Goal: Task Accomplishment & Management: Use online tool/utility

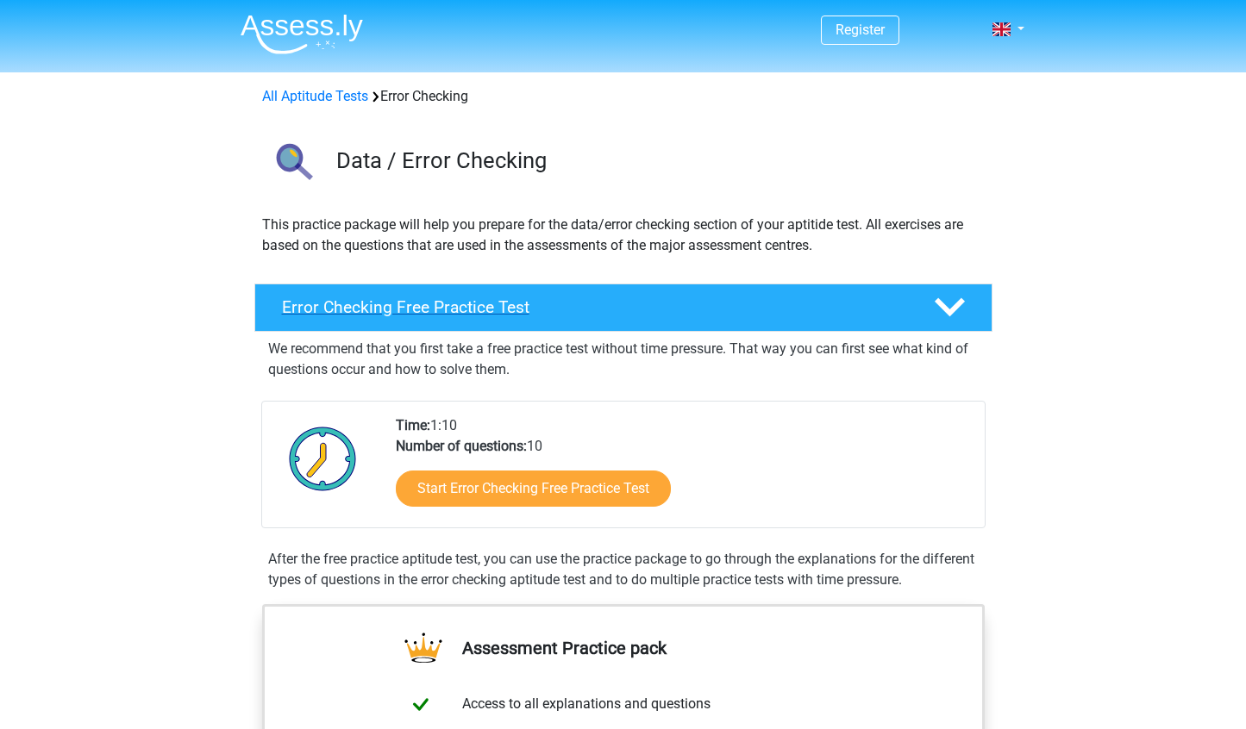
click at [956, 308] on polygon at bounding box center [950, 307] width 30 height 19
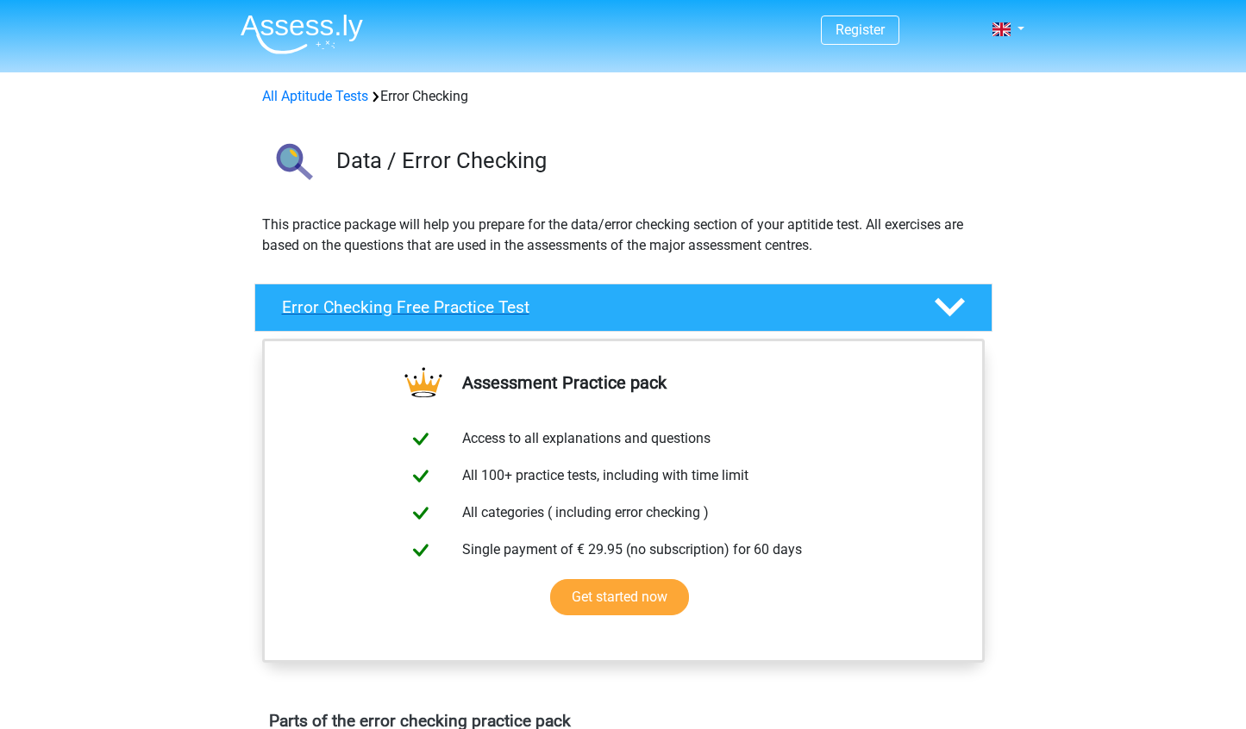
click at [956, 308] on polygon at bounding box center [950, 307] width 30 height 19
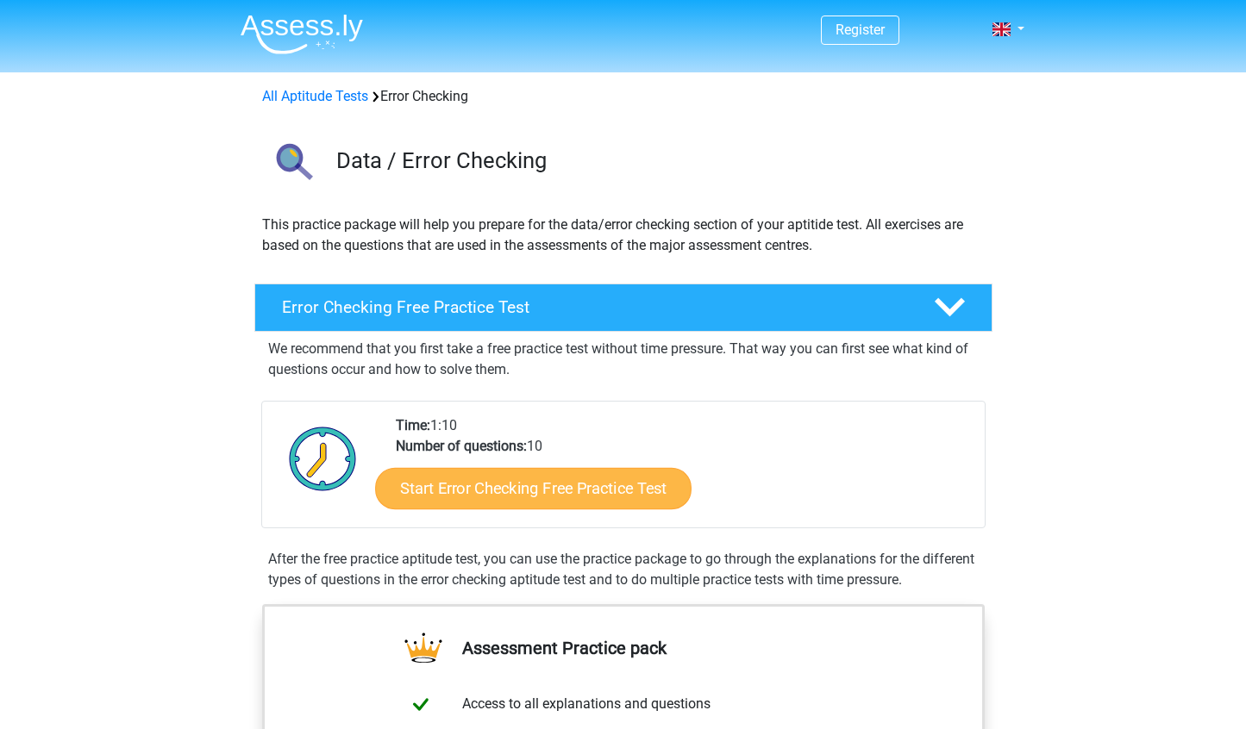
click at [539, 490] on link "Start Error Checking Free Practice Test" at bounding box center [533, 488] width 316 height 41
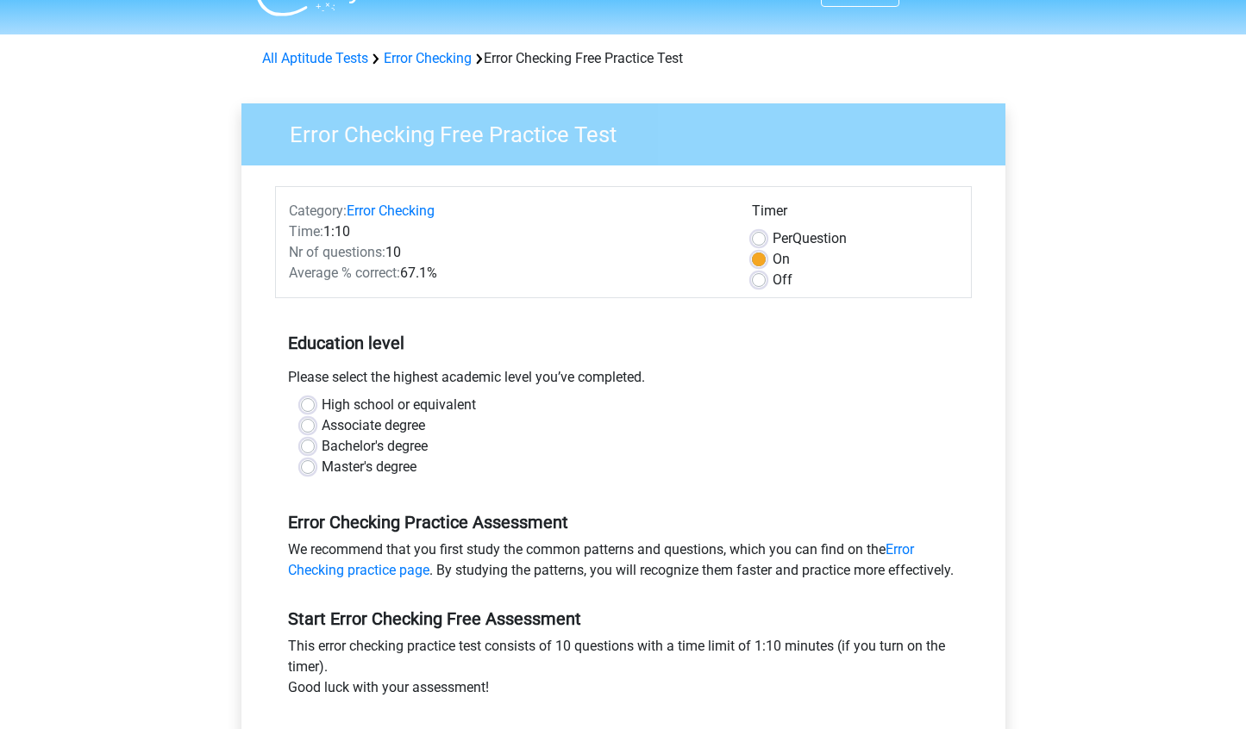
scroll to position [41, 0]
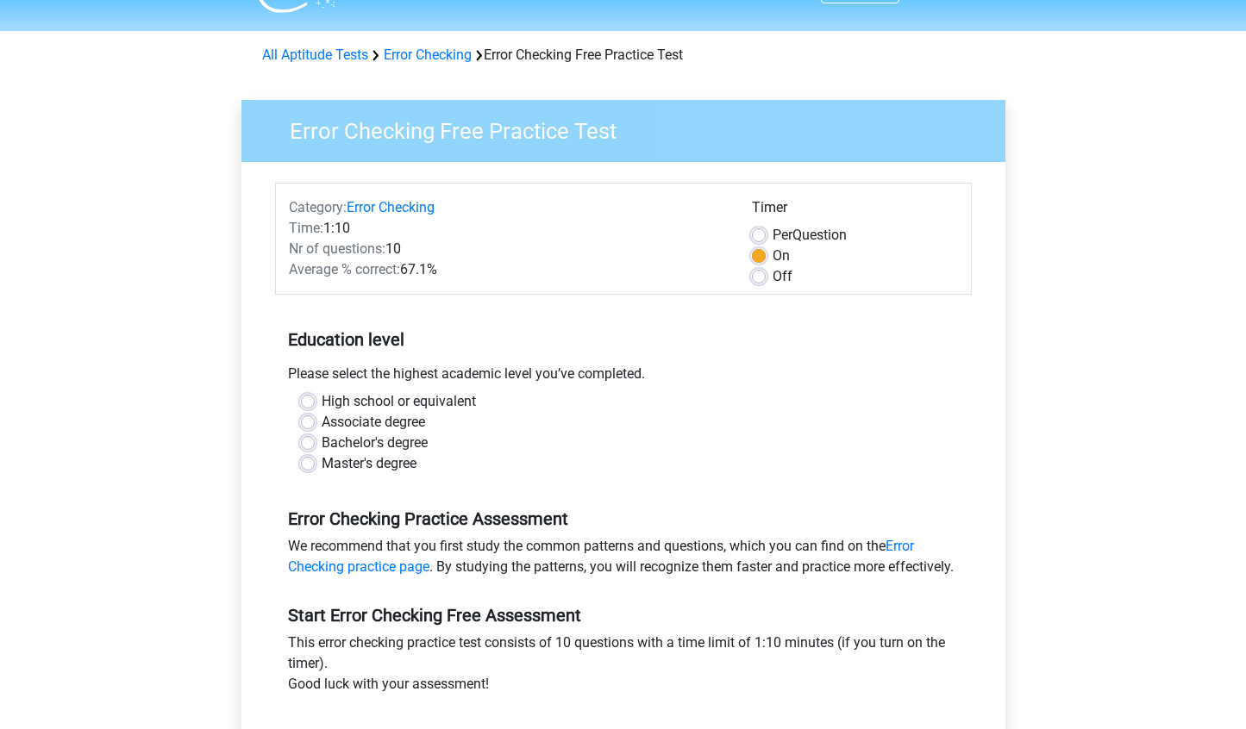
click at [349, 419] on label "Associate degree" at bounding box center [373, 422] width 103 height 21
click at [315, 419] on input "Associate degree" at bounding box center [308, 420] width 14 height 17
radio input "true"
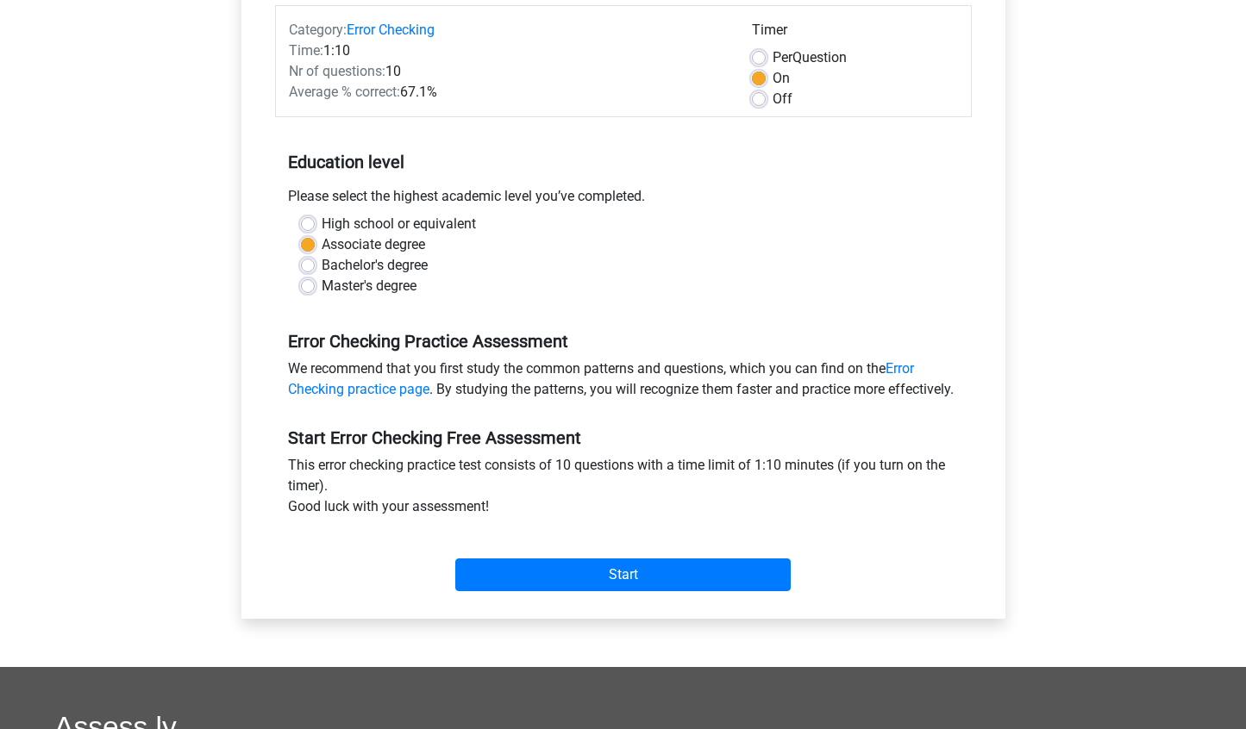
scroll to position [224, 0]
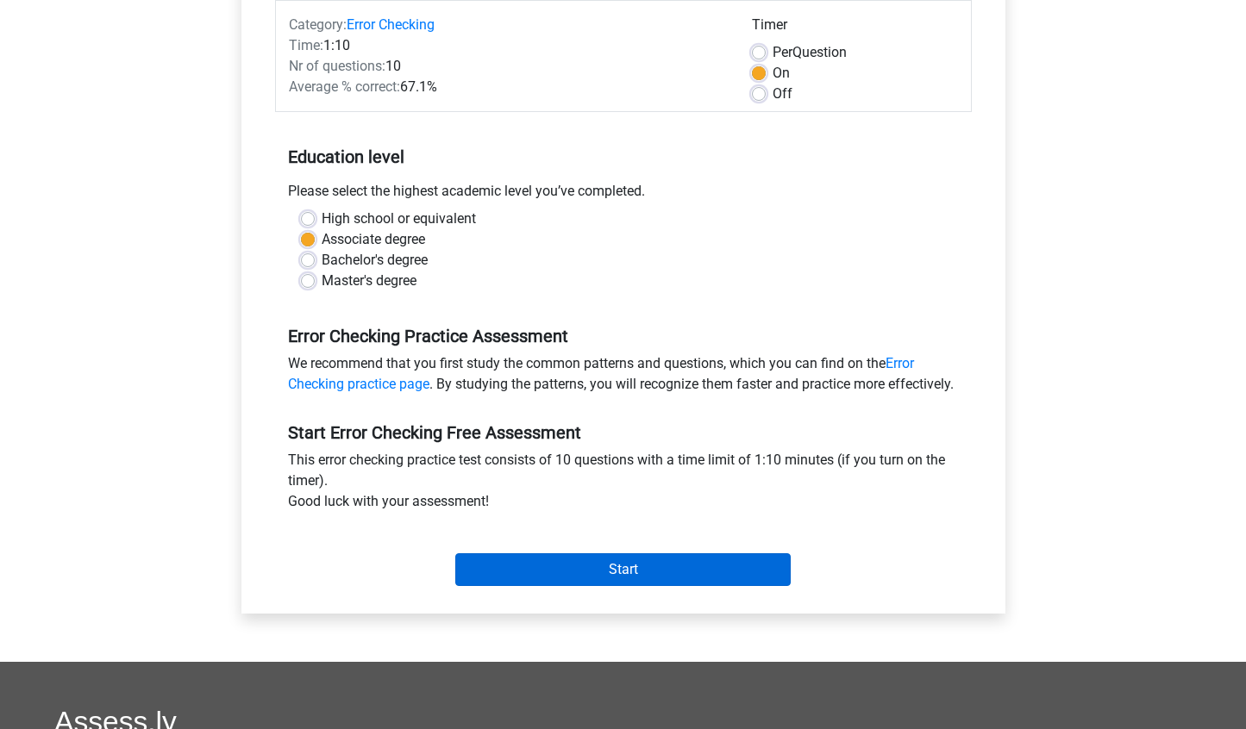
click at [642, 582] on input "Start" at bounding box center [622, 570] width 335 height 33
